Goal: Task Accomplishment & Management: Manage account settings

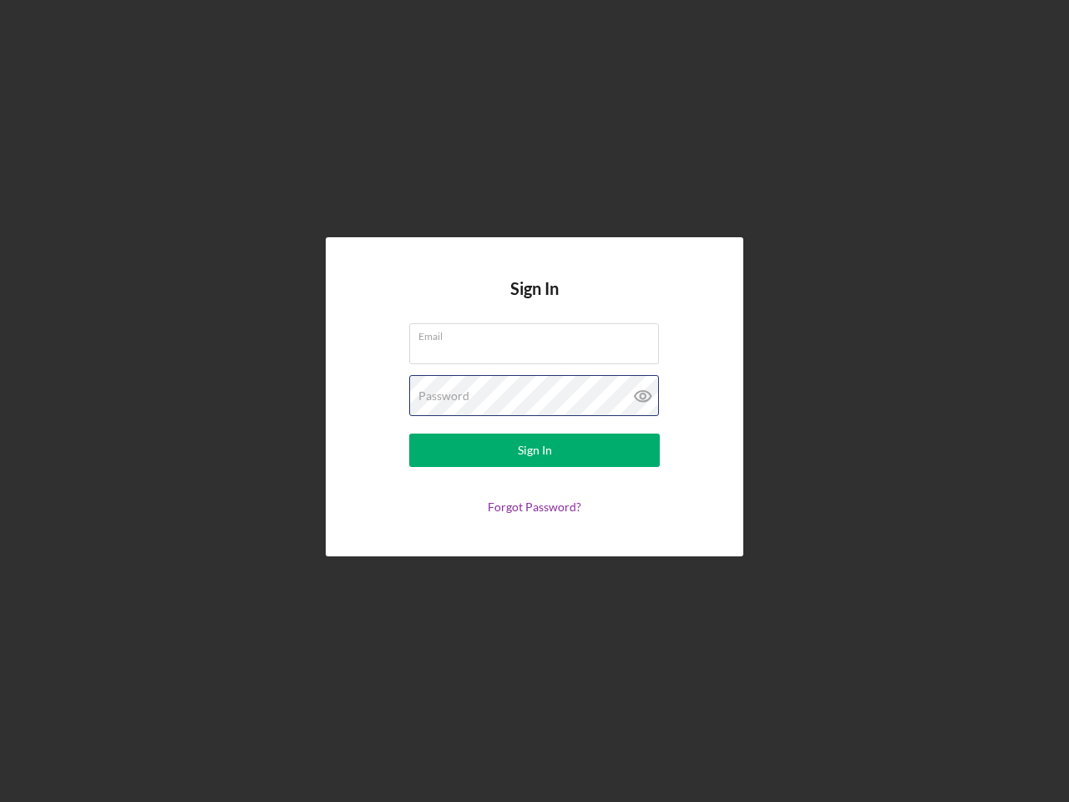
click at [534, 401] on div "Password" at bounding box center [534, 396] width 251 height 42
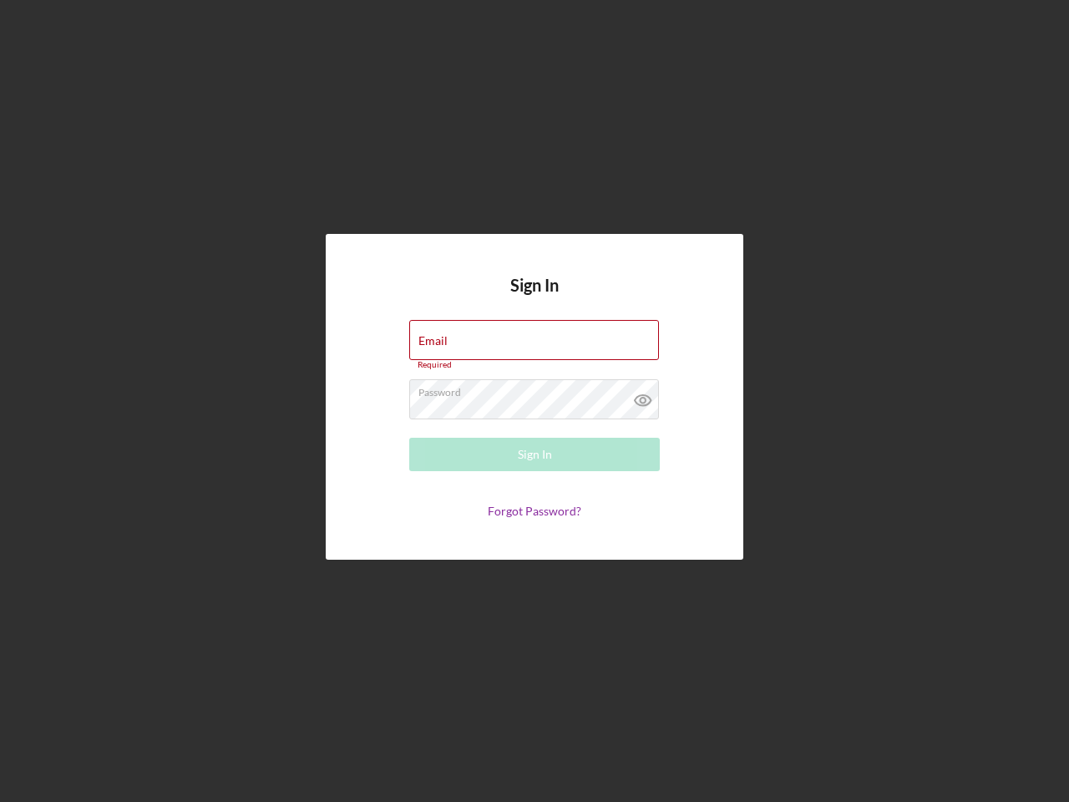
click at [643, 396] on icon at bounding box center [643, 400] width 42 height 42
